Goal: Check status: Check status

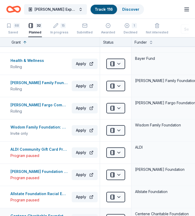
scroll to position [235, 0]
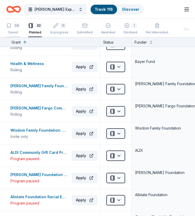
click at [13, 25] on div "68" at bounding box center [13, 25] width 14 height 5
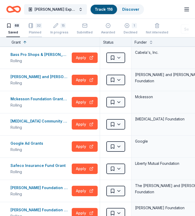
click at [37, 26] on div "32" at bounding box center [39, 25] width 6 height 5
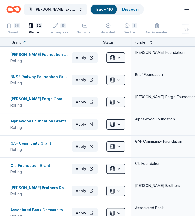
click at [149, 42] on button at bounding box center [151, 41] width 4 height 5
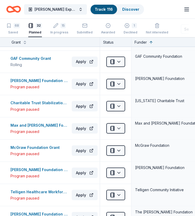
scroll to position [392, 0]
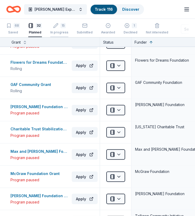
click at [59, 27] on div "15" at bounding box center [59, 25] width 18 height 5
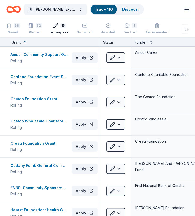
click at [14, 26] on div "68" at bounding box center [17, 25] width 6 height 5
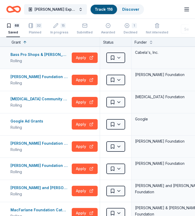
click at [142, 49] on div "Cabela's, Inc." at bounding box center [172, 52] width 77 height 7
click at [148, 41] on div "Funder" at bounding box center [172, 42] width 77 height 6
click at [150, 40] on button at bounding box center [151, 41] width 4 height 5
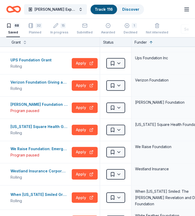
scroll to position [1306, 0]
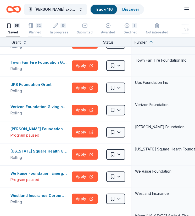
click at [33, 27] on icon "button" at bounding box center [30, 25] width 5 height 5
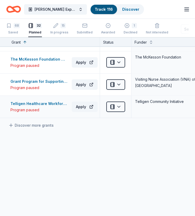
scroll to position [641, 0]
click at [150, 42] on button at bounding box center [151, 41] width 4 height 5
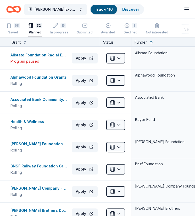
scroll to position [0, 0]
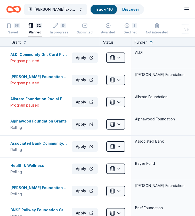
click at [57, 28] on icon "button" at bounding box center [55, 25] width 5 height 5
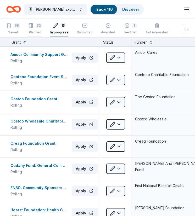
click at [34, 28] on div "32 Planned" at bounding box center [35, 28] width 14 height 11
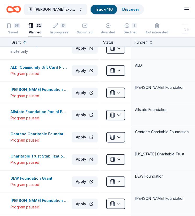
scroll to position [235, 0]
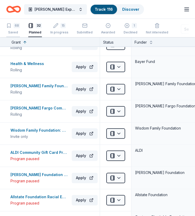
click at [11, 26] on div "68" at bounding box center [13, 25] width 14 height 5
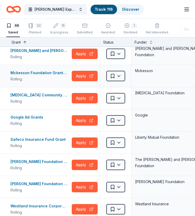
scroll to position [52, 0]
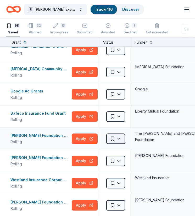
click at [118, 137] on html "[PERSON_NAME] Expansion 2025 Track · 116 Discover Earn Rewards 68 Saved 32 Plan…" at bounding box center [97, 108] width 195 height 216
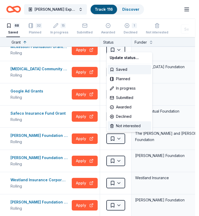
click at [123, 124] on div "Not interested" at bounding box center [128, 125] width 43 height 9
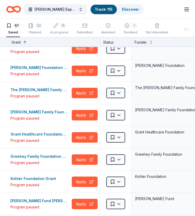
scroll to position [836, 0]
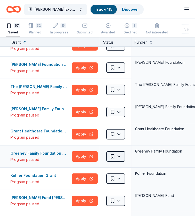
click at [116, 150] on html "[PERSON_NAME] Expansion 2025 Track · 115 Discover Earn Rewards 67 Saved 32 Plan…" at bounding box center [97, 108] width 195 height 216
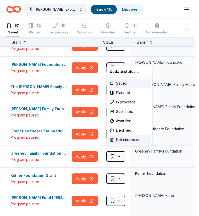
click at [119, 139] on div "Not interested" at bounding box center [128, 139] width 43 height 9
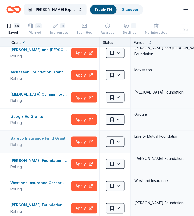
scroll to position [0, 0]
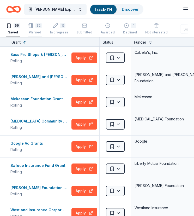
click at [34, 27] on div "32" at bounding box center [35, 25] width 14 height 5
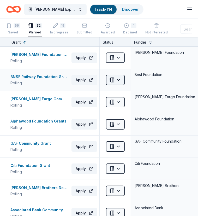
click at [119, 78] on html "[PERSON_NAME] Expansion 2025 Track · 114 Discover Earn Rewards 66 Saved 32 Plan…" at bounding box center [99, 108] width 198 height 216
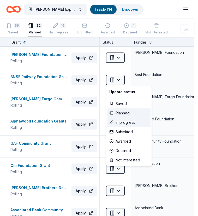
click at [127, 123] on div "In progress" at bounding box center [128, 122] width 43 height 9
